Goal: Task Accomplishment & Management: Manage account settings

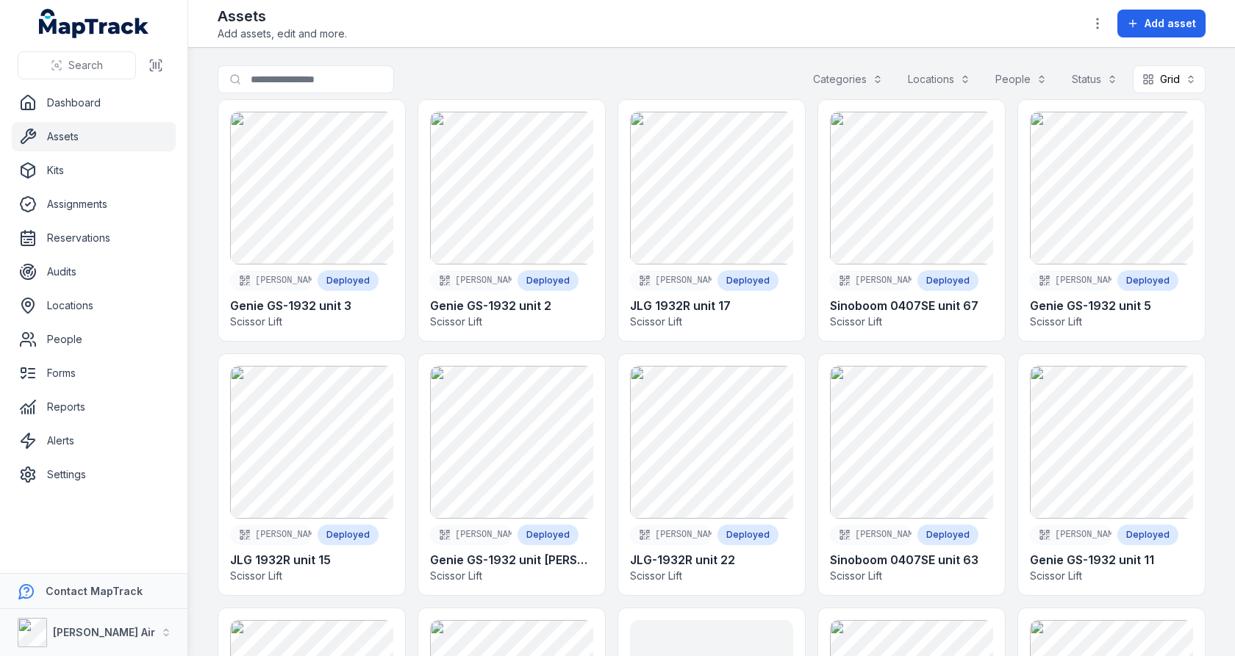
click at [1095, 33] on button "button" at bounding box center [1098, 24] width 28 height 28
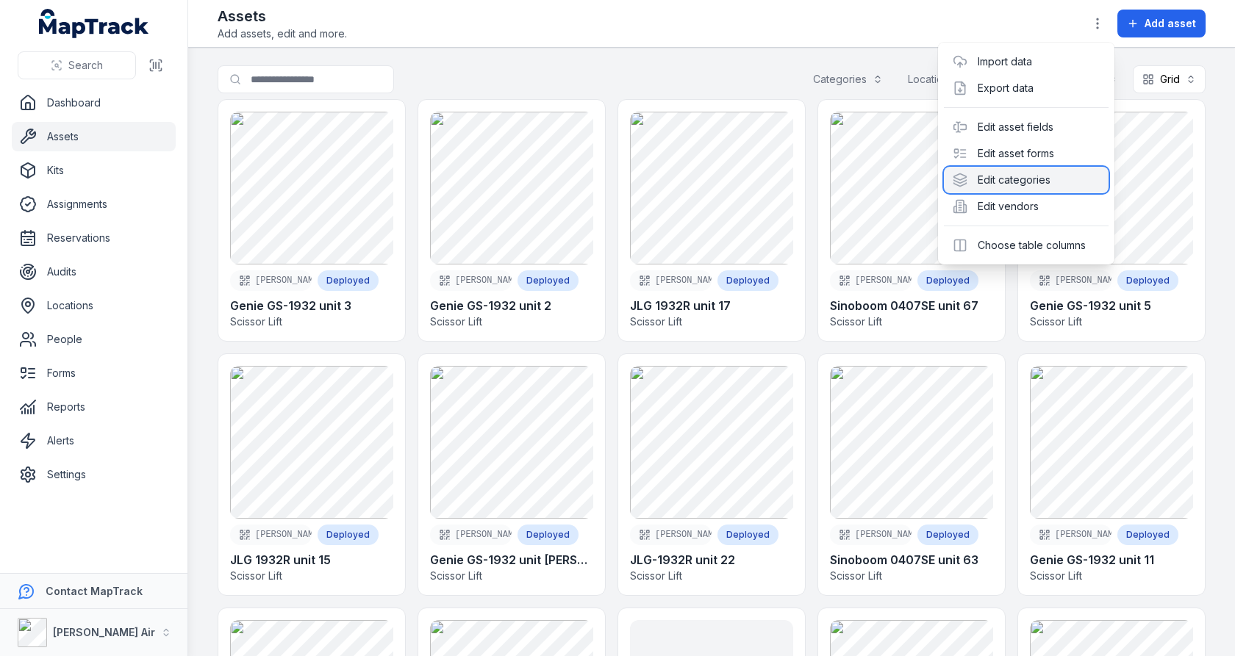
click at [1043, 185] on div "Edit categories" at bounding box center [1026, 180] width 165 height 26
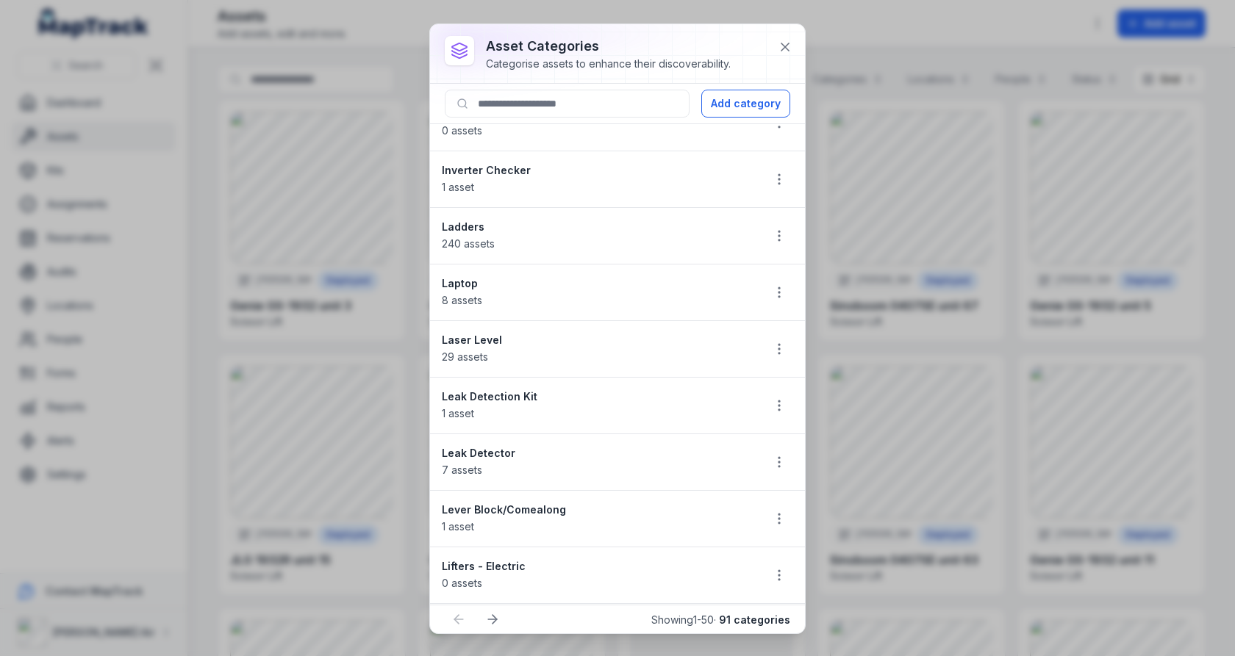
scroll to position [2313, 0]
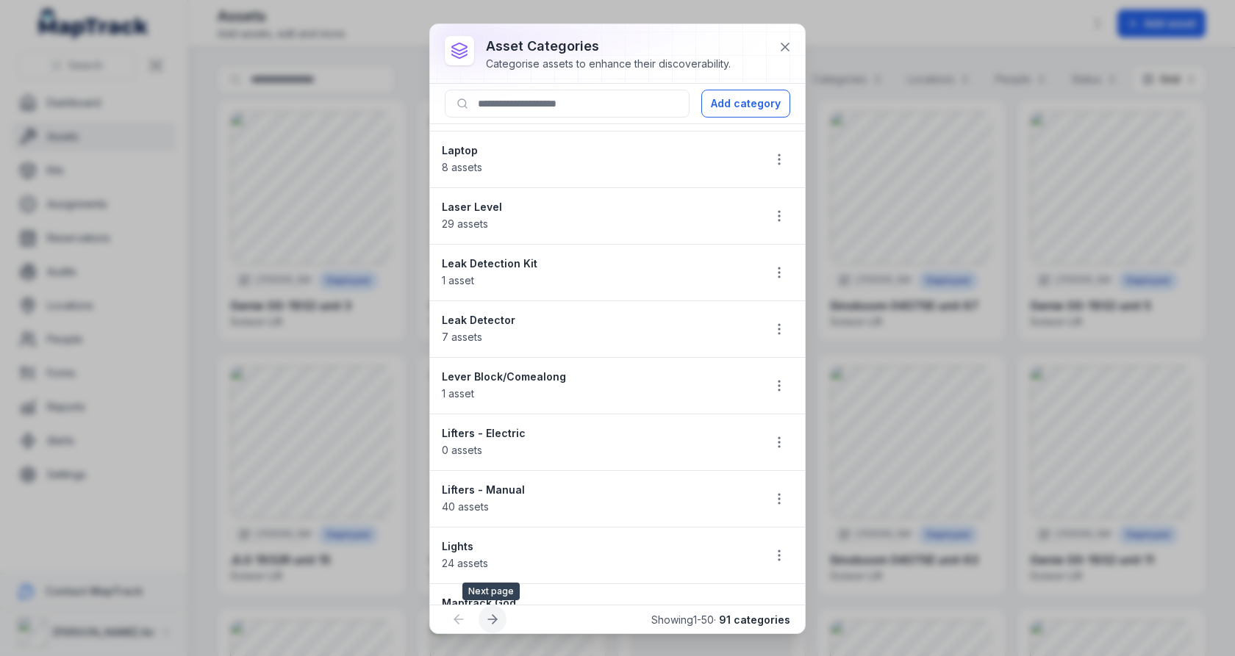
click at [500, 620] on button at bounding box center [493, 620] width 28 height 28
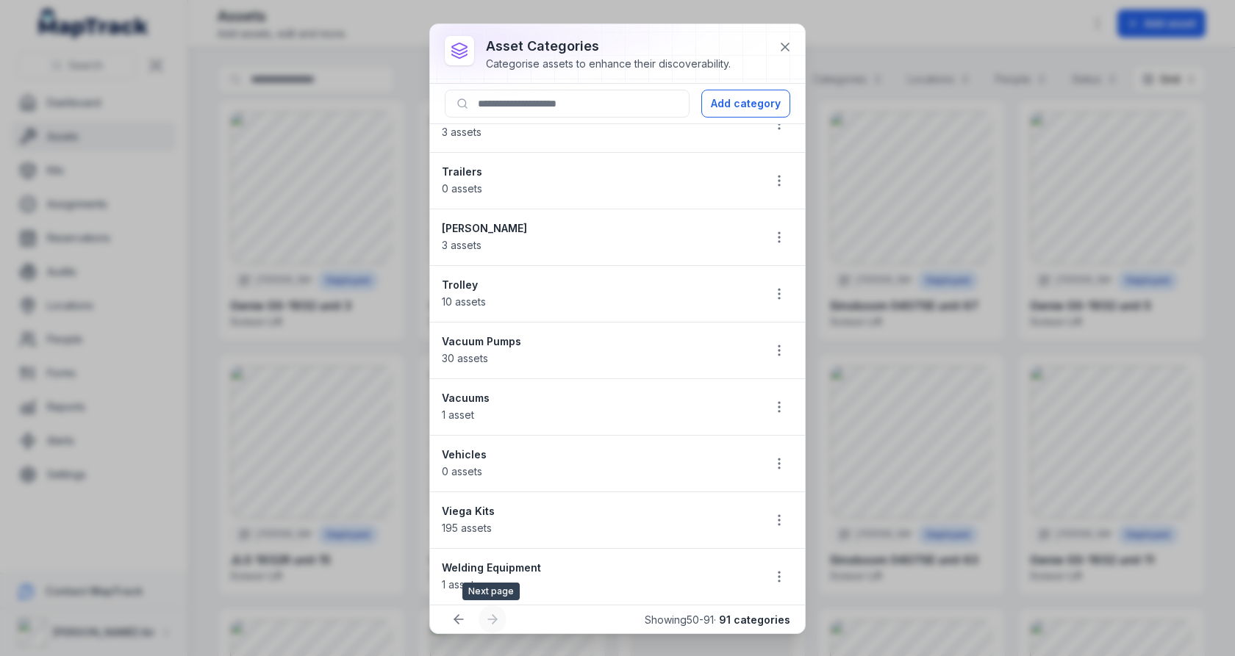
scroll to position [1809, 0]
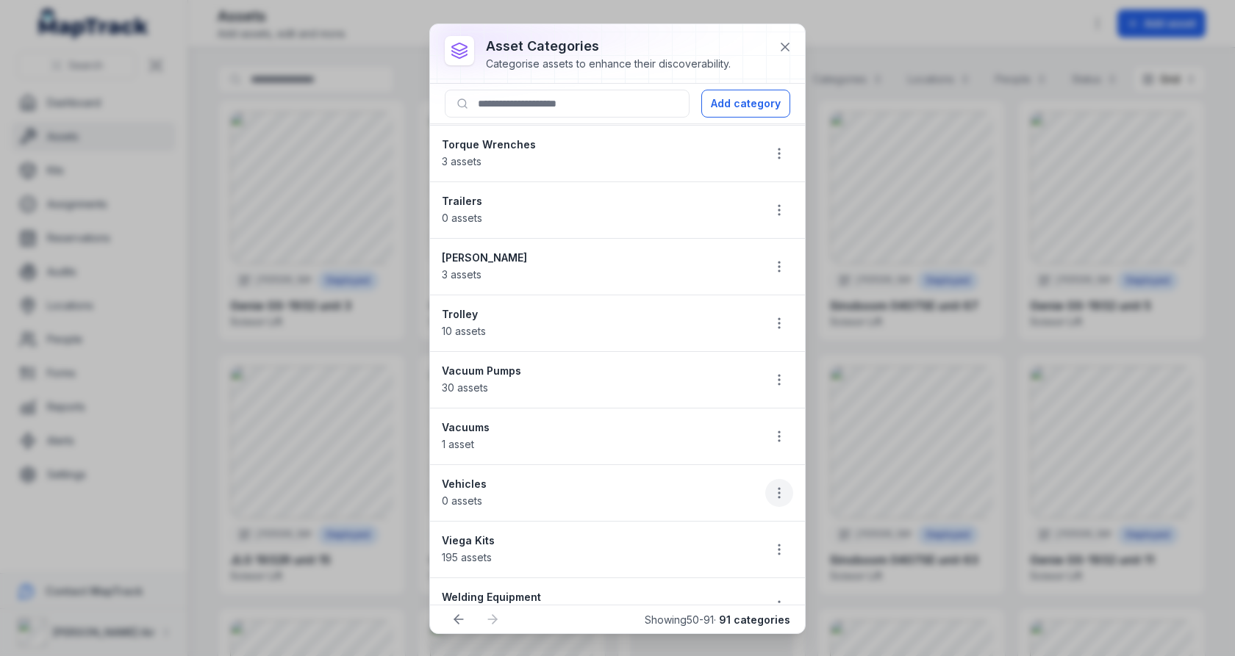
click at [771, 479] on button "button" at bounding box center [779, 493] width 28 height 28
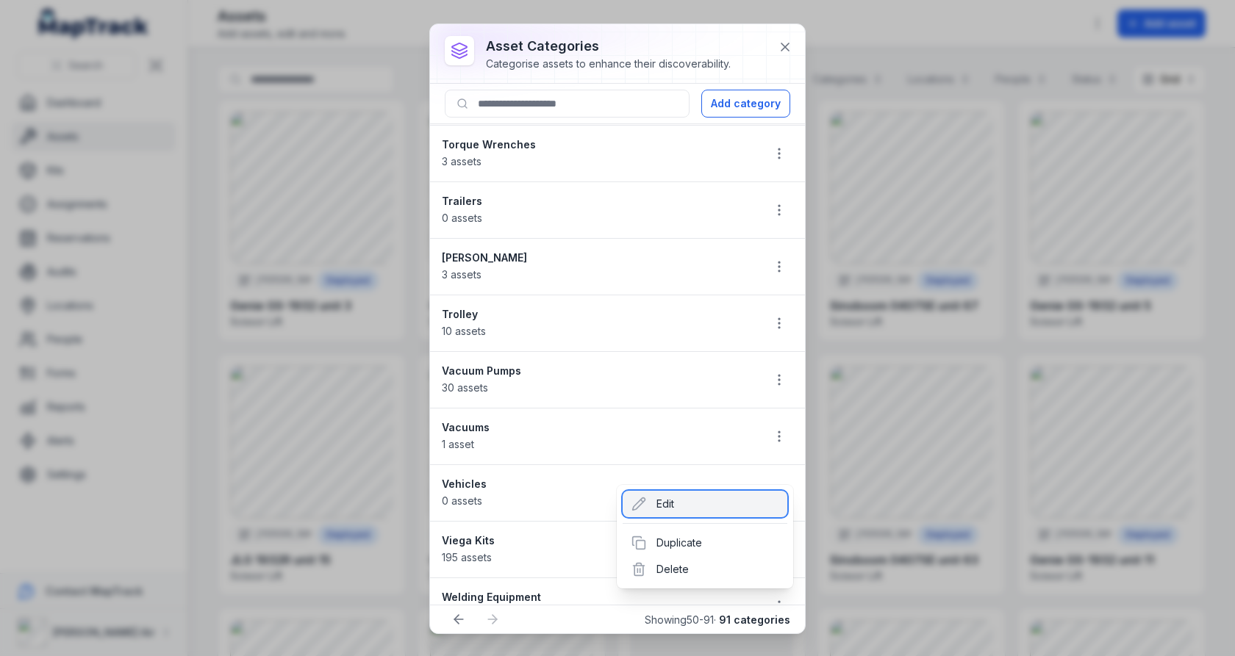
click at [724, 501] on div "Edit" at bounding box center [705, 504] width 165 height 26
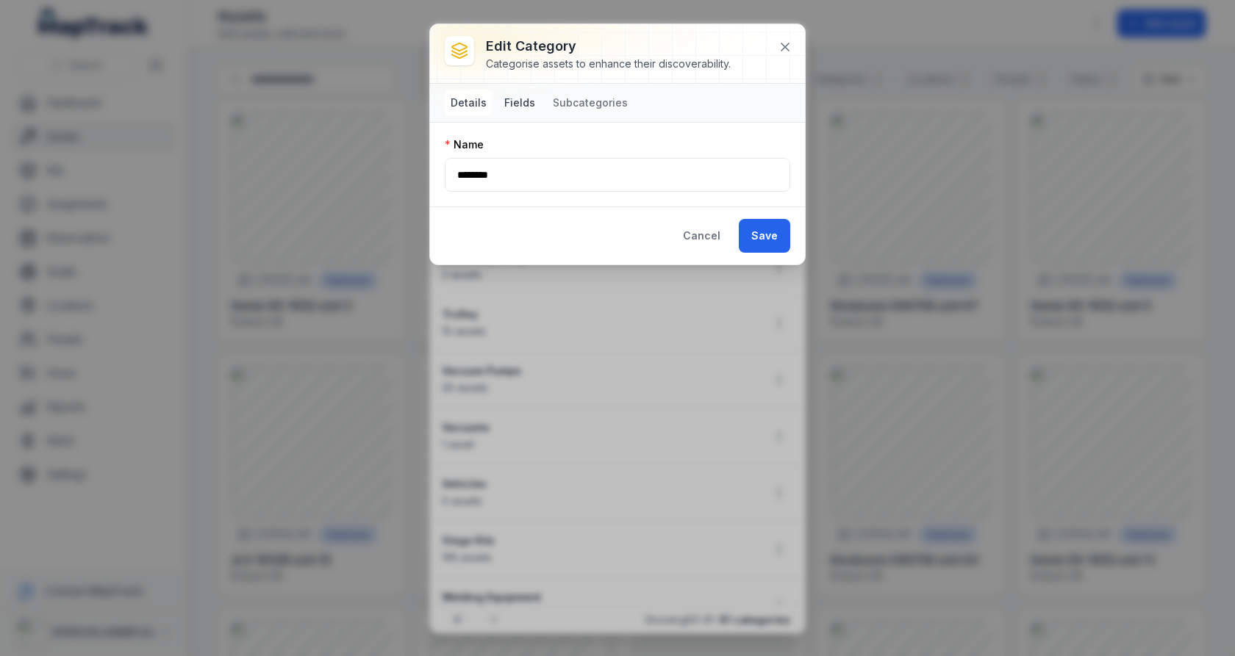
click at [519, 102] on button "Fields" at bounding box center [519, 103] width 43 height 26
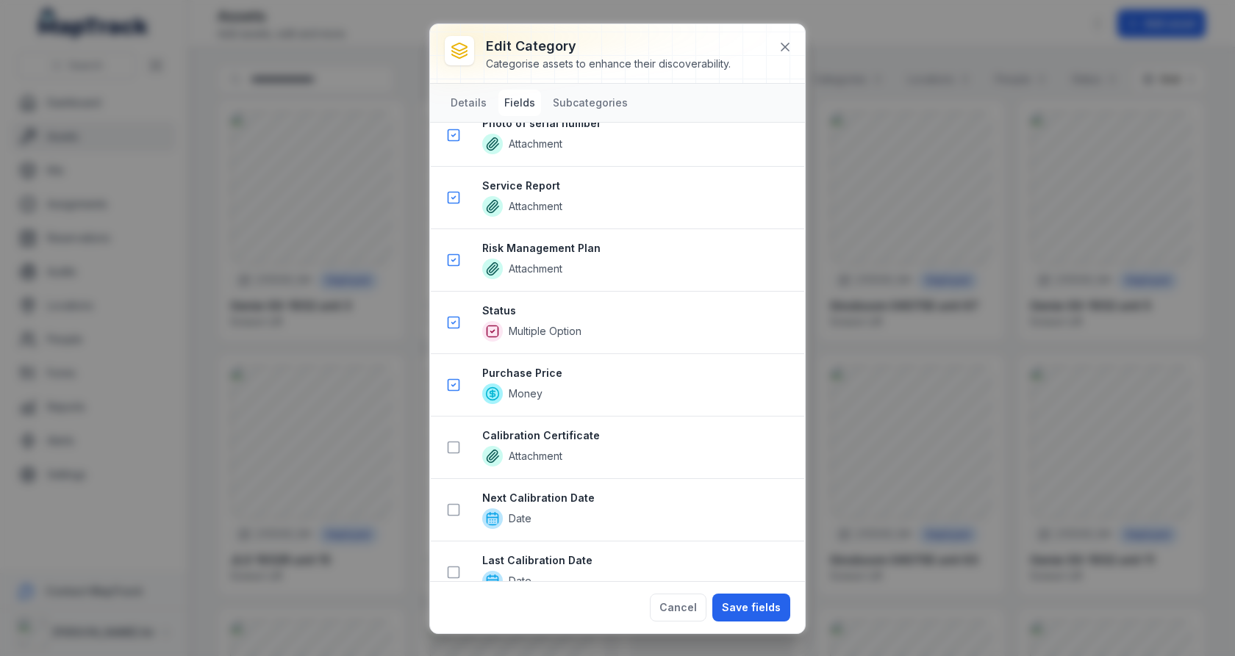
scroll to position [1942, 0]
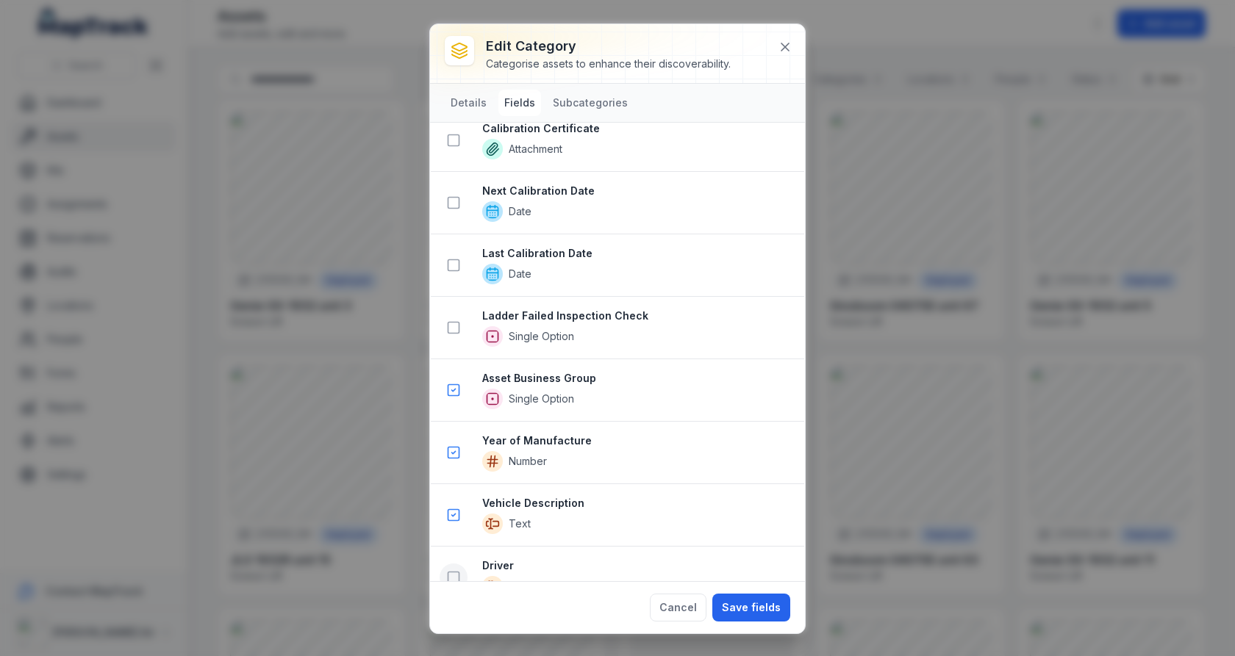
click at [450, 570] on icon at bounding box center [453, 577] width 15 height 15
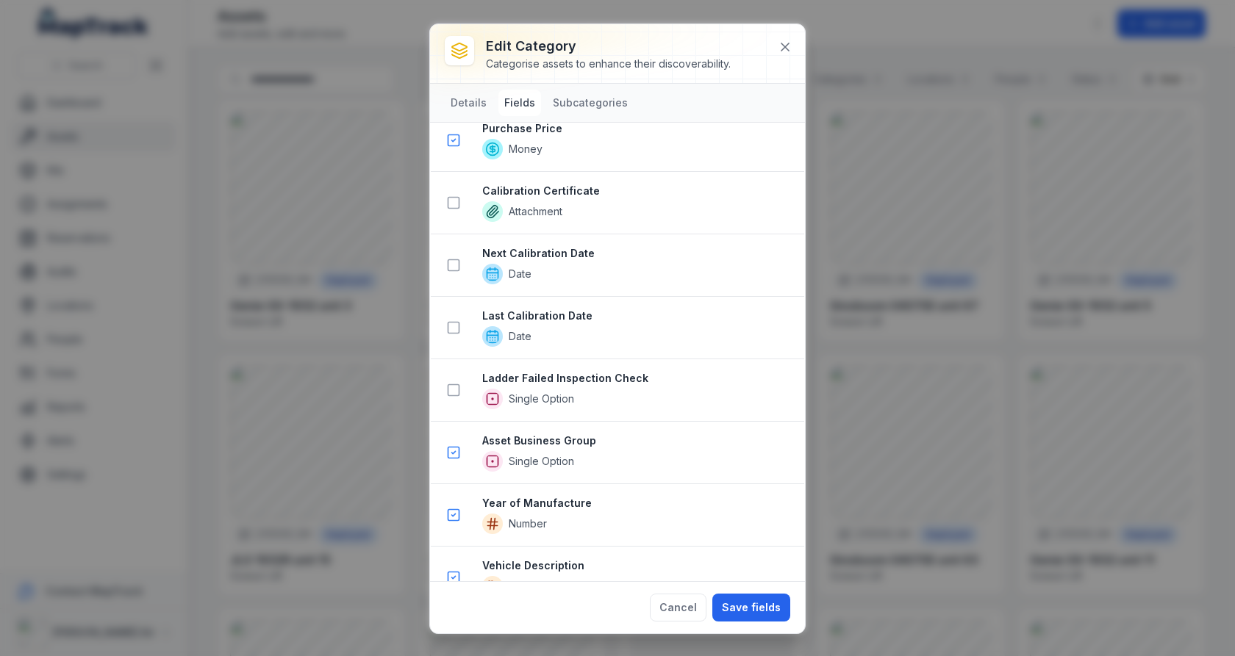
scroll to position [2005, 0]
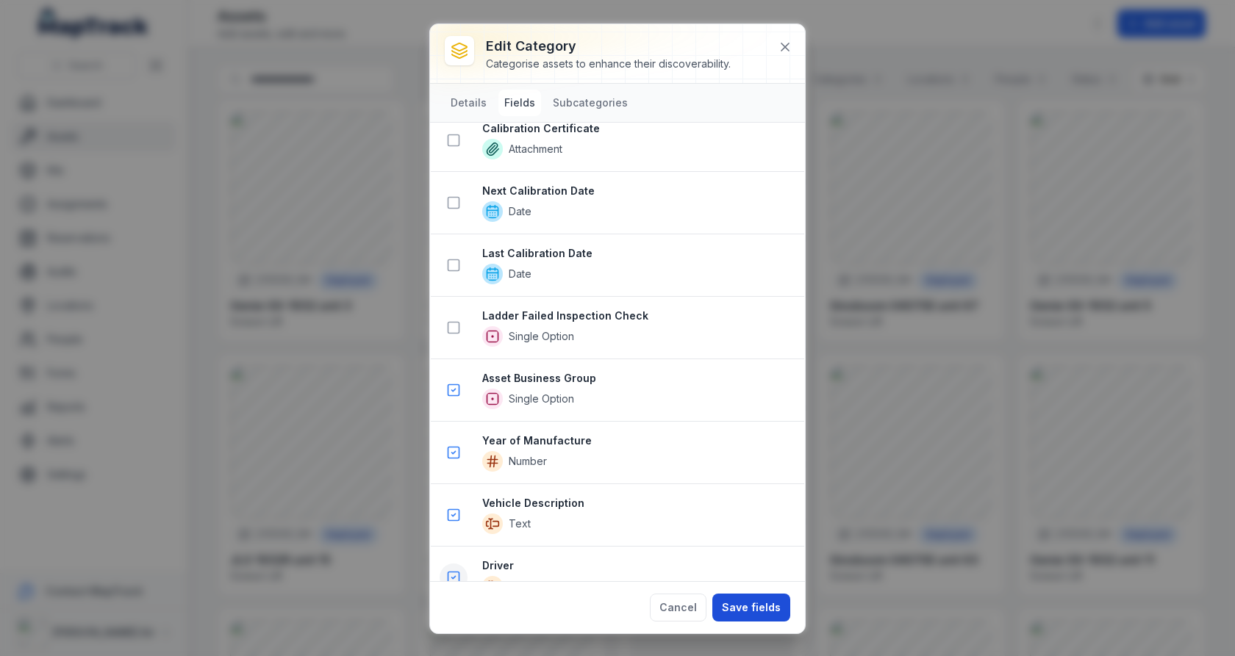
click at [748, 605] on button "Save fields" at bounding box center [751, 608] width 78 height 28
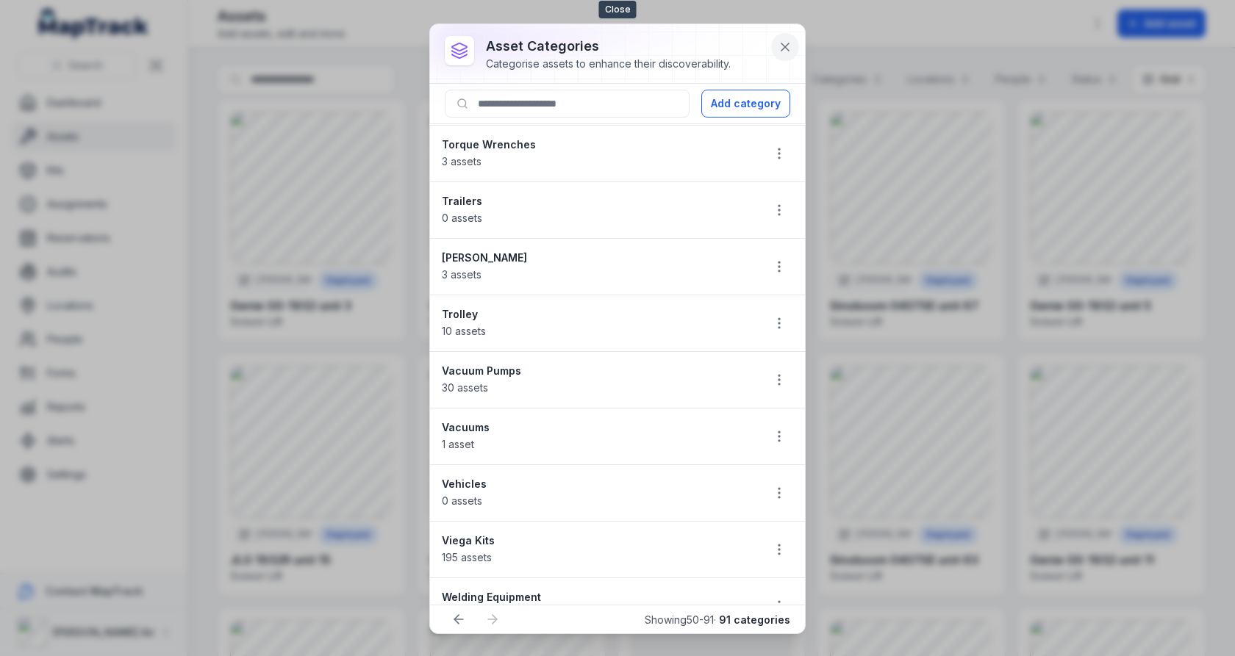
click at [780, 49] on icon at bounding box center [785, 47] width 15 height 15
